Goal: Information Seeking & Learning: Learn about a topic

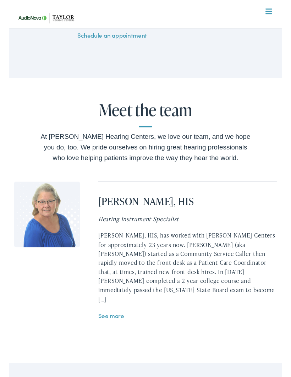
scroll to position [1428, 0]
click at [110, 331] on link "See more" at bounding box center [108, 335] width 27 height 9
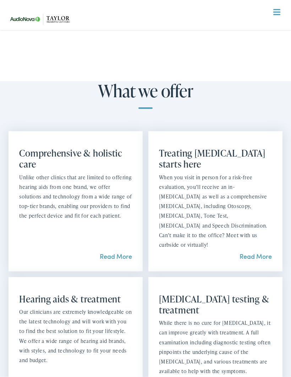
scroll to position [514, 0]
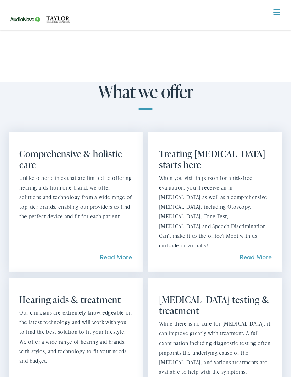
click at [118, 256] on link "Read More" at bounding box center [116, 257] width 32 height 9
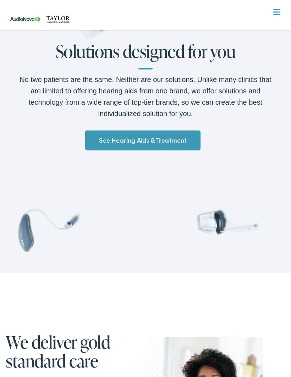
scroll to position [368, 0]
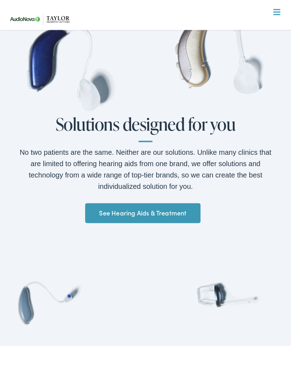
click at [165, 214] on link "See Hearing Aids & Treatment" at bounding box center [142, 214] width 115 height 20
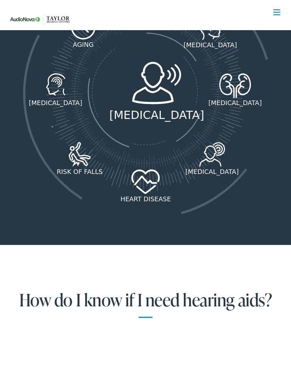
scroll to position [988, 0]
